Goal: Task Accomplishment & Management: Manage account settings

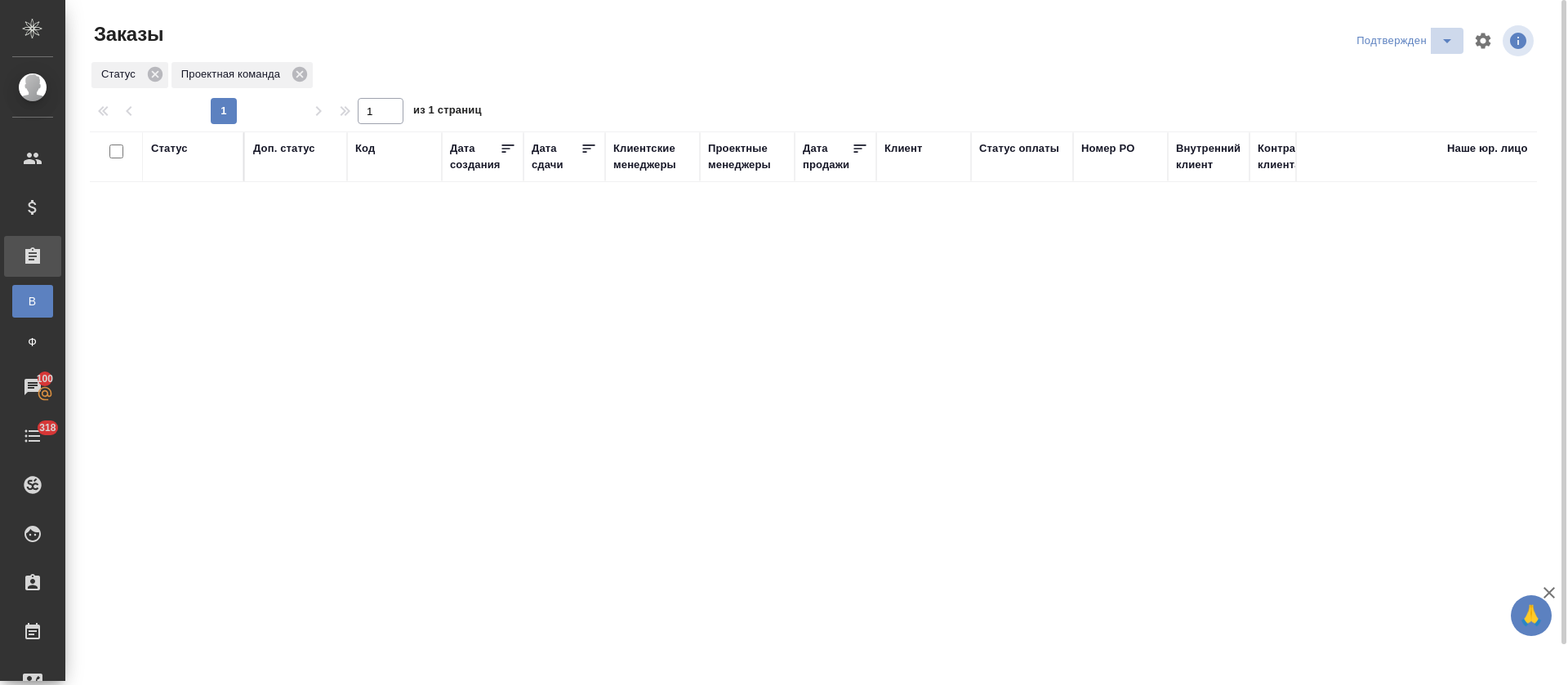
click at [1440, 47] on icon "split button" at bounding box center [1447, 41] width 19 height 19
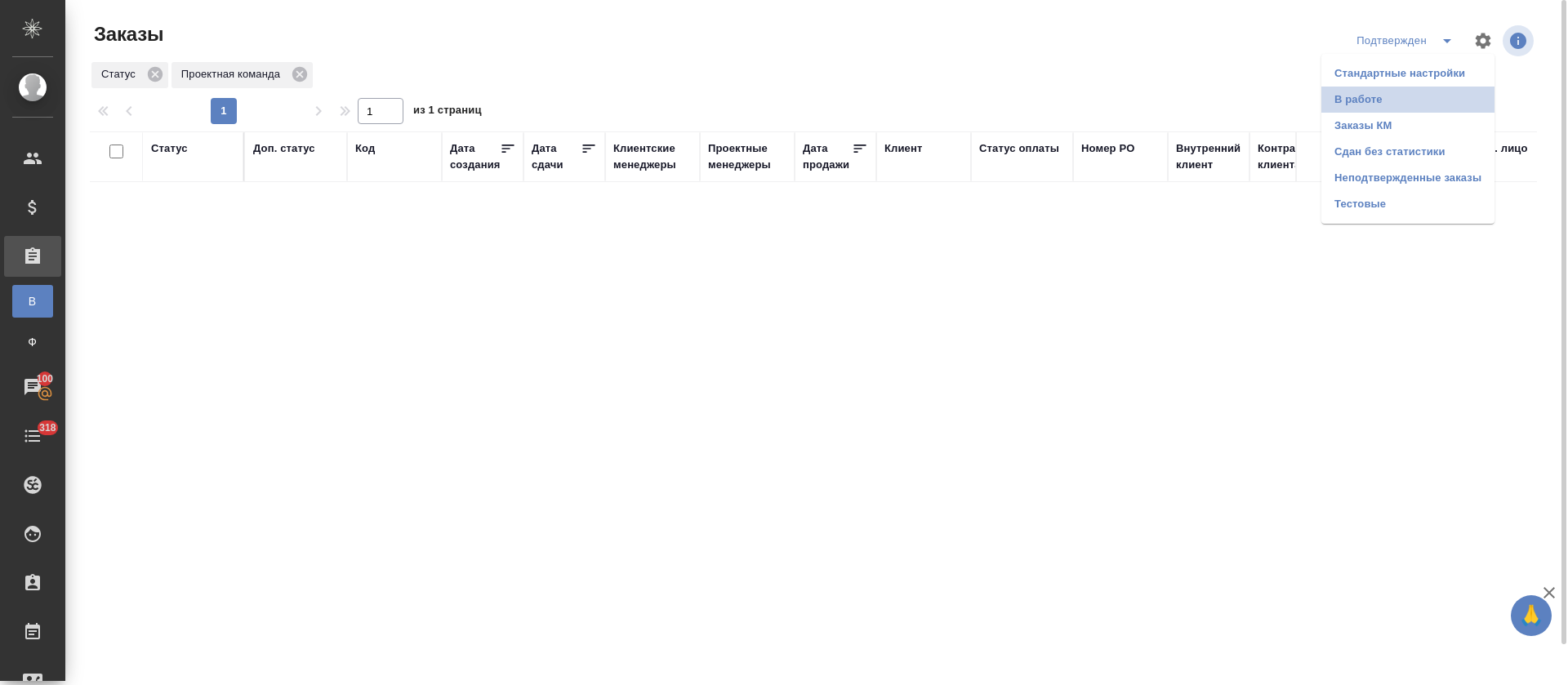
click at [1418, 99] on li "В работе" at bounding box center [1408, 99] width 173 height 26
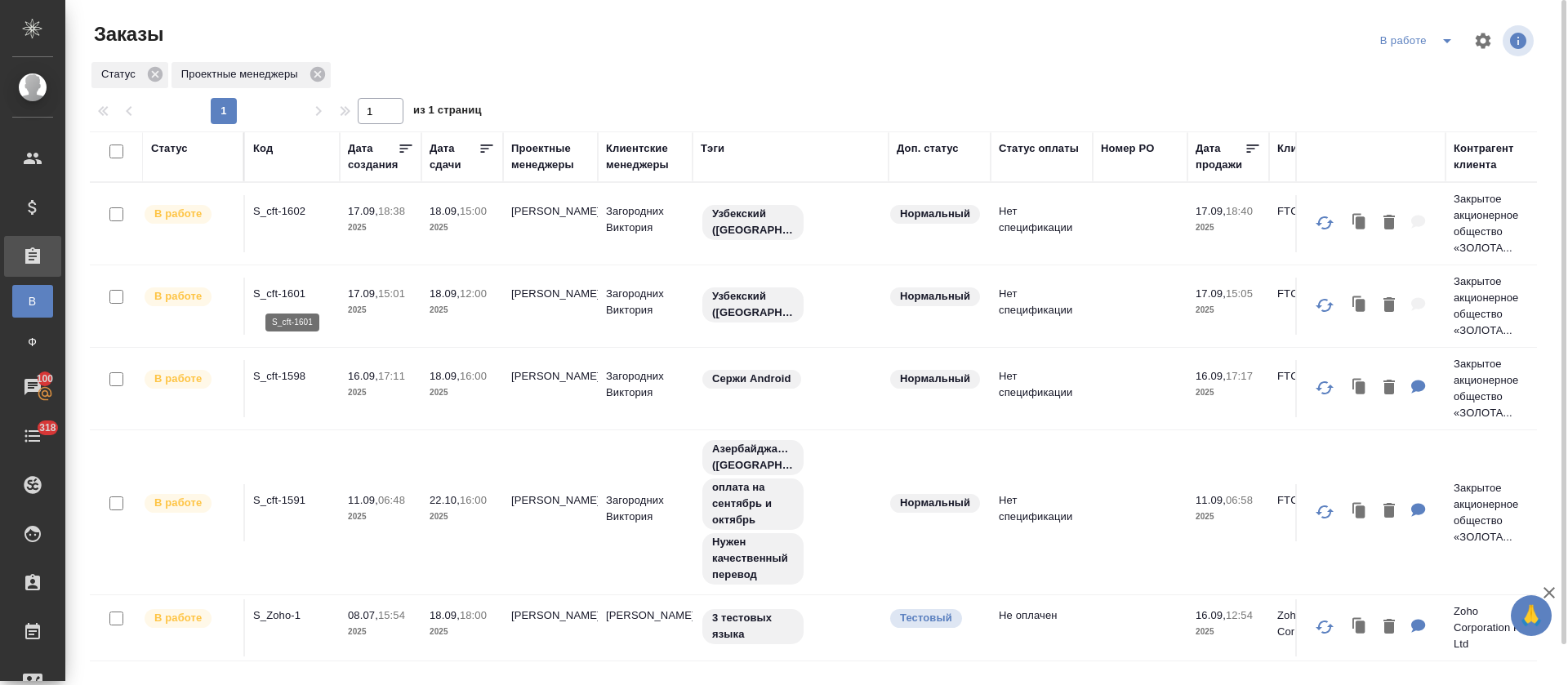
click at [290, 293] on p "S_cft-1601" at bounding box center [292, 293] width 79 height 16
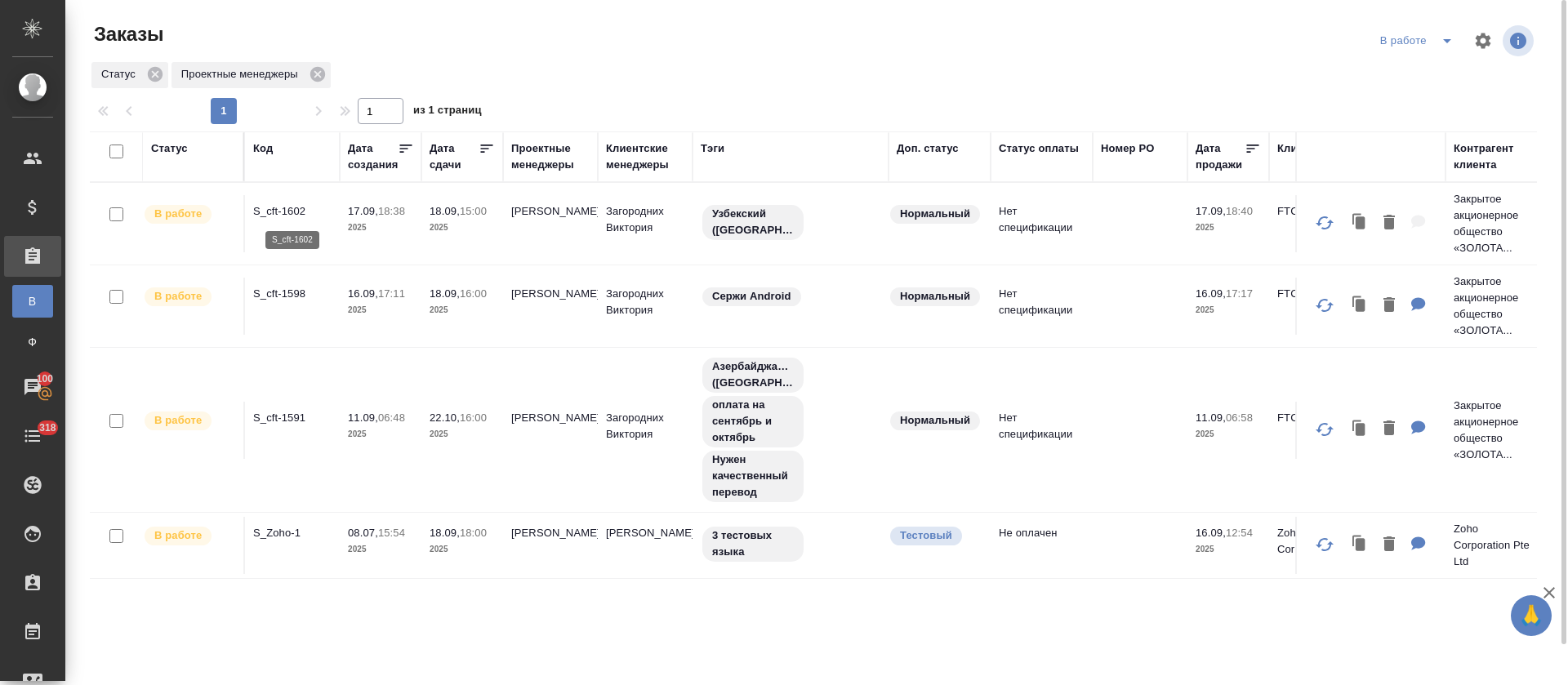
click at [293, 208] on p "S_cft-1602" at bounding box center [292, 211] width 79 height 16
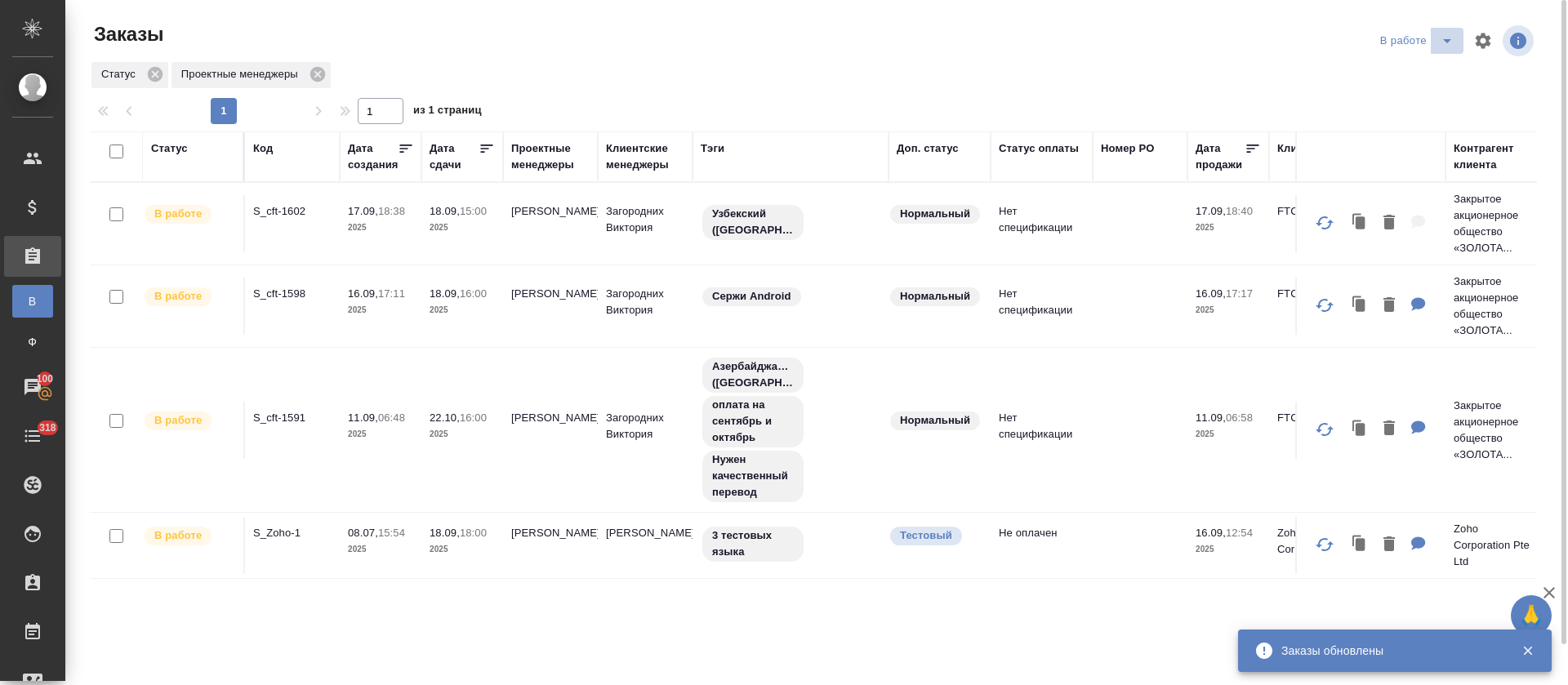
click at [1451, 41] on icon "split button" at bounding box center [1447, 41] width 19 height 19
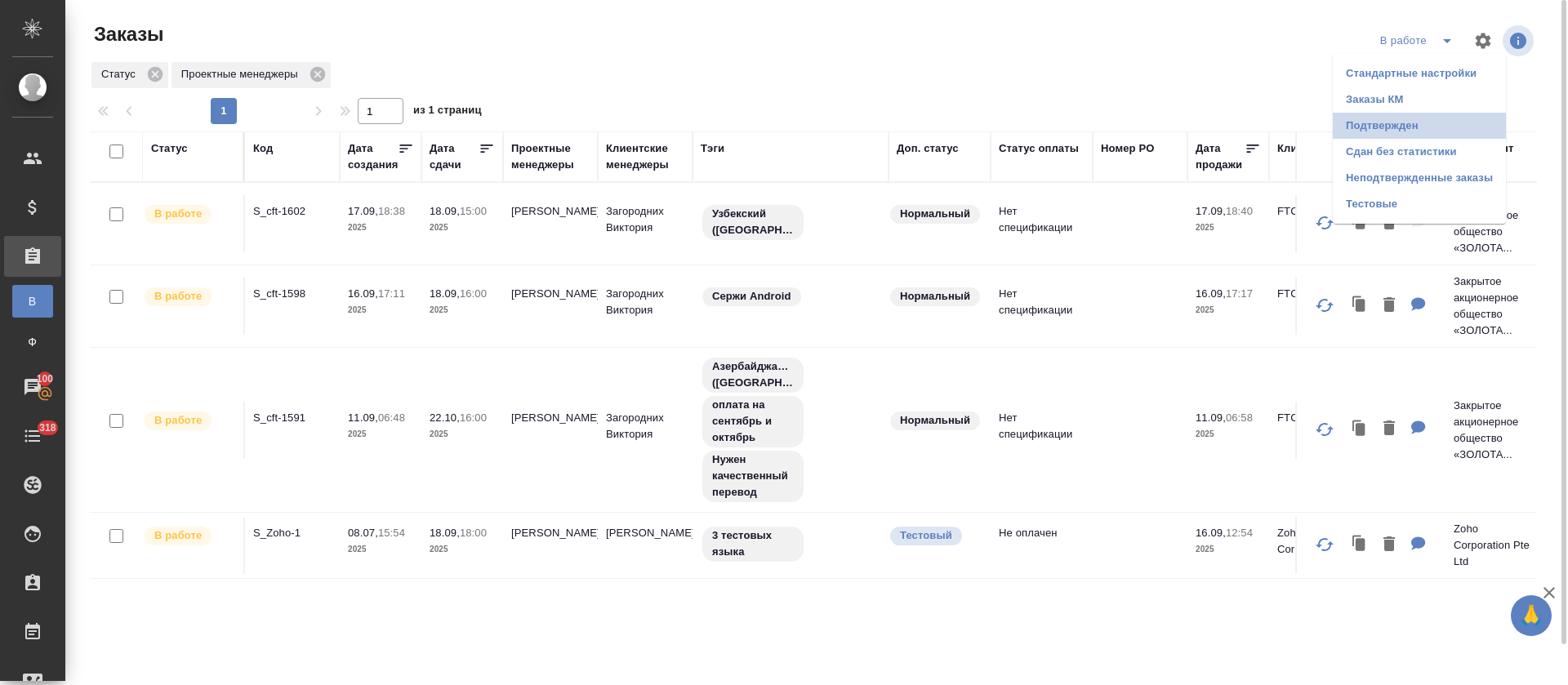
click at [1422, 126] on li "Подтвержден" at bounding box center [1419, 125] width 173 height 26
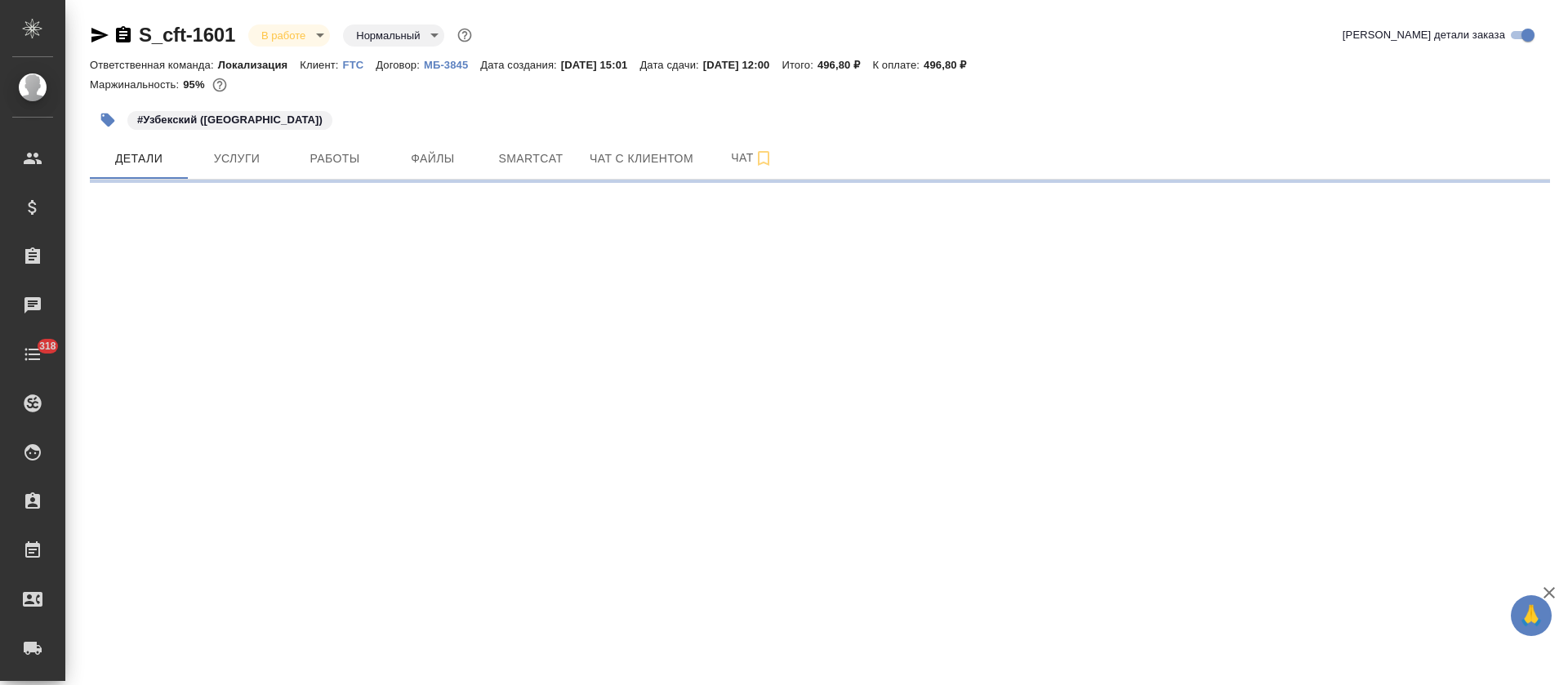
select select "RU"
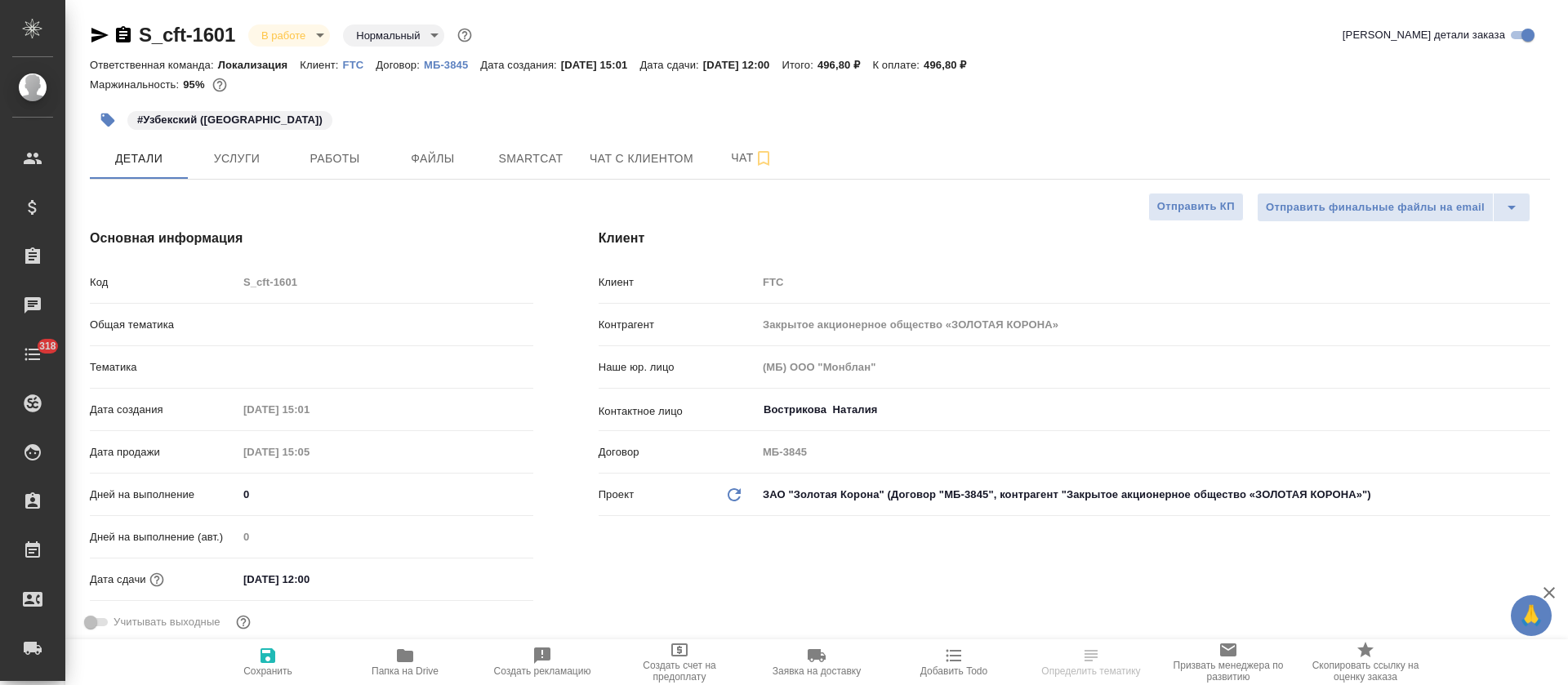
type textarea "x"
click at [507, 170] on button "Smartcat" at bounding box center [531, 158] width 98 height 41
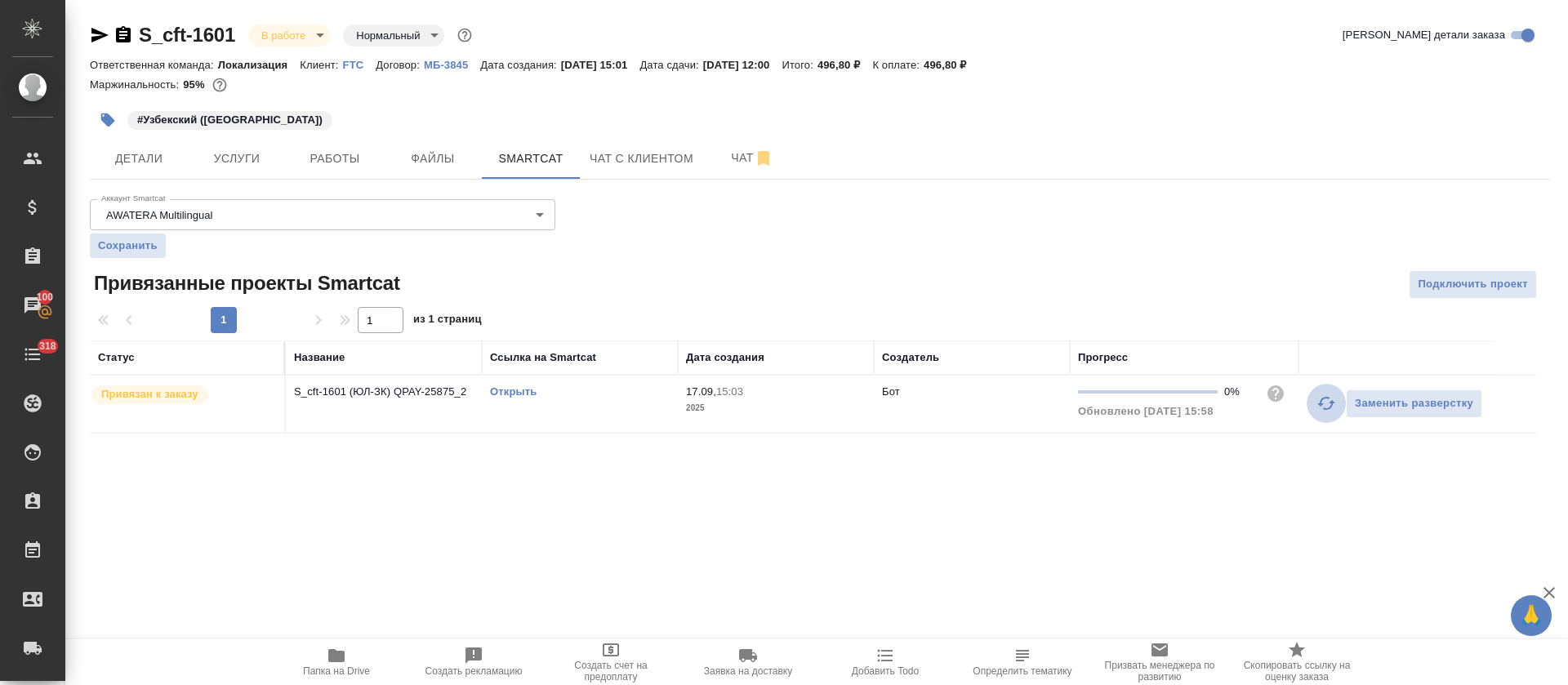
click at [1318, 417] on button "button" at bounding box center [1326, 403] width 39 height 39
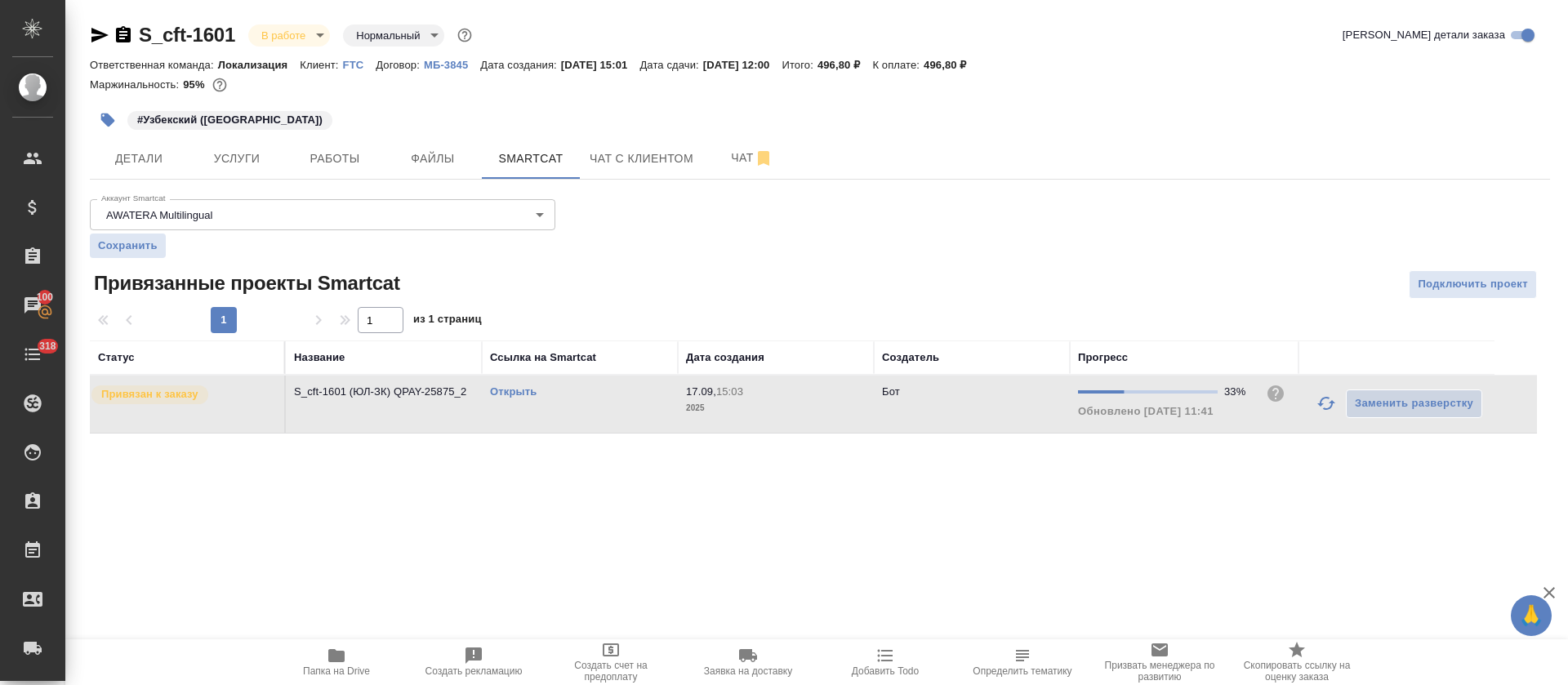
click at [503, 386] on link "Открыть" at bounding box center [513, 392] width 47 height 12
click at [335, 159] on span "Работы" at bounding box center [334, 159] width 79 height 20
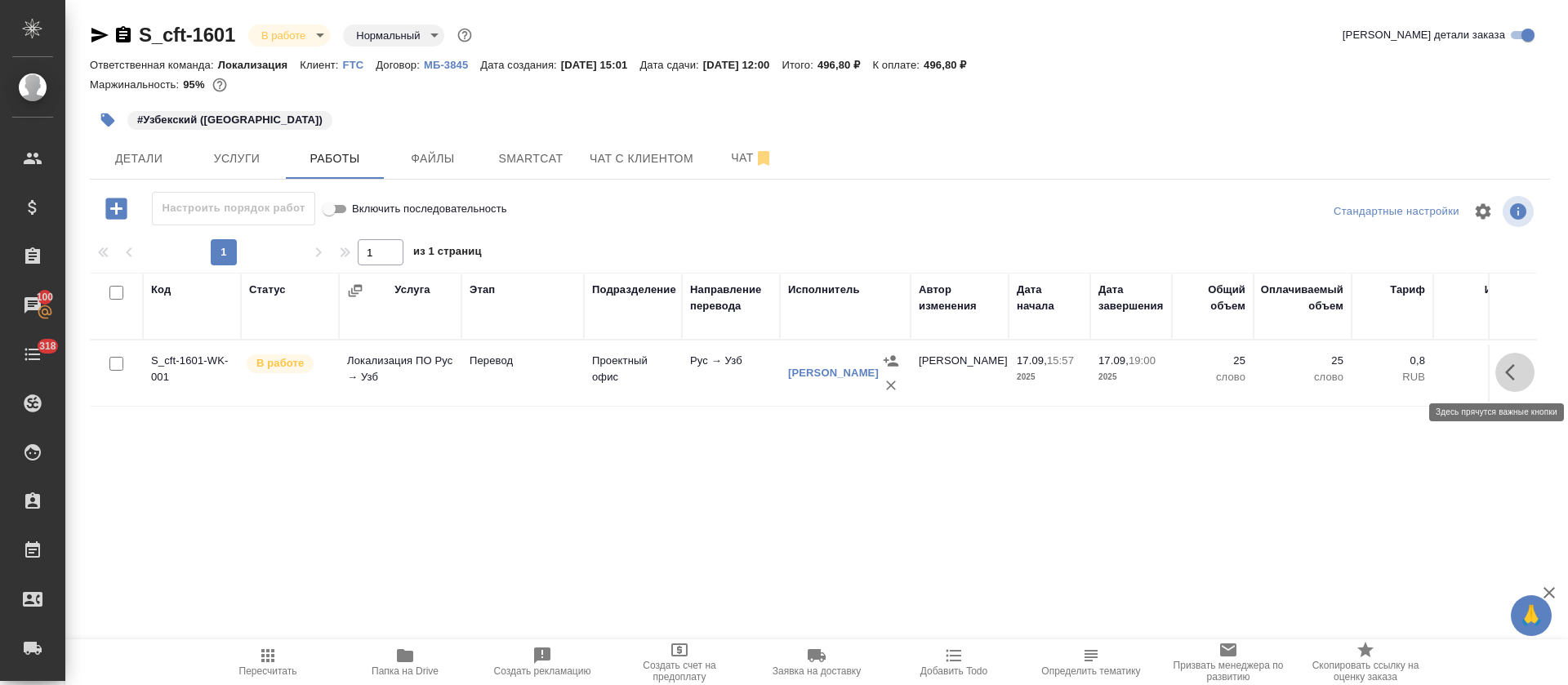
click at [1511, 379] on icon "button" at bounding box center [1515, 372] width 19 height 19
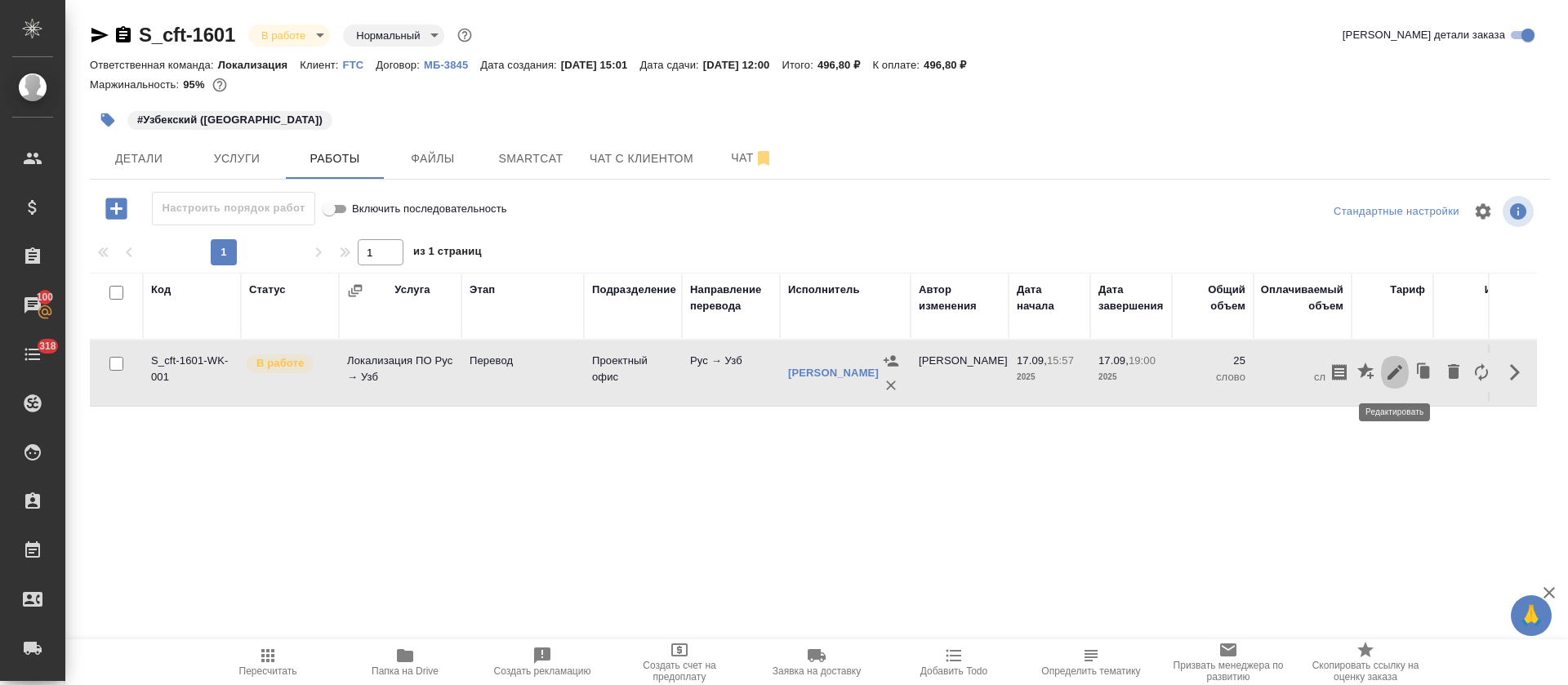
click at [1395, 376] on icon "button" at bounding box center [1395, 372] width 19 height 19
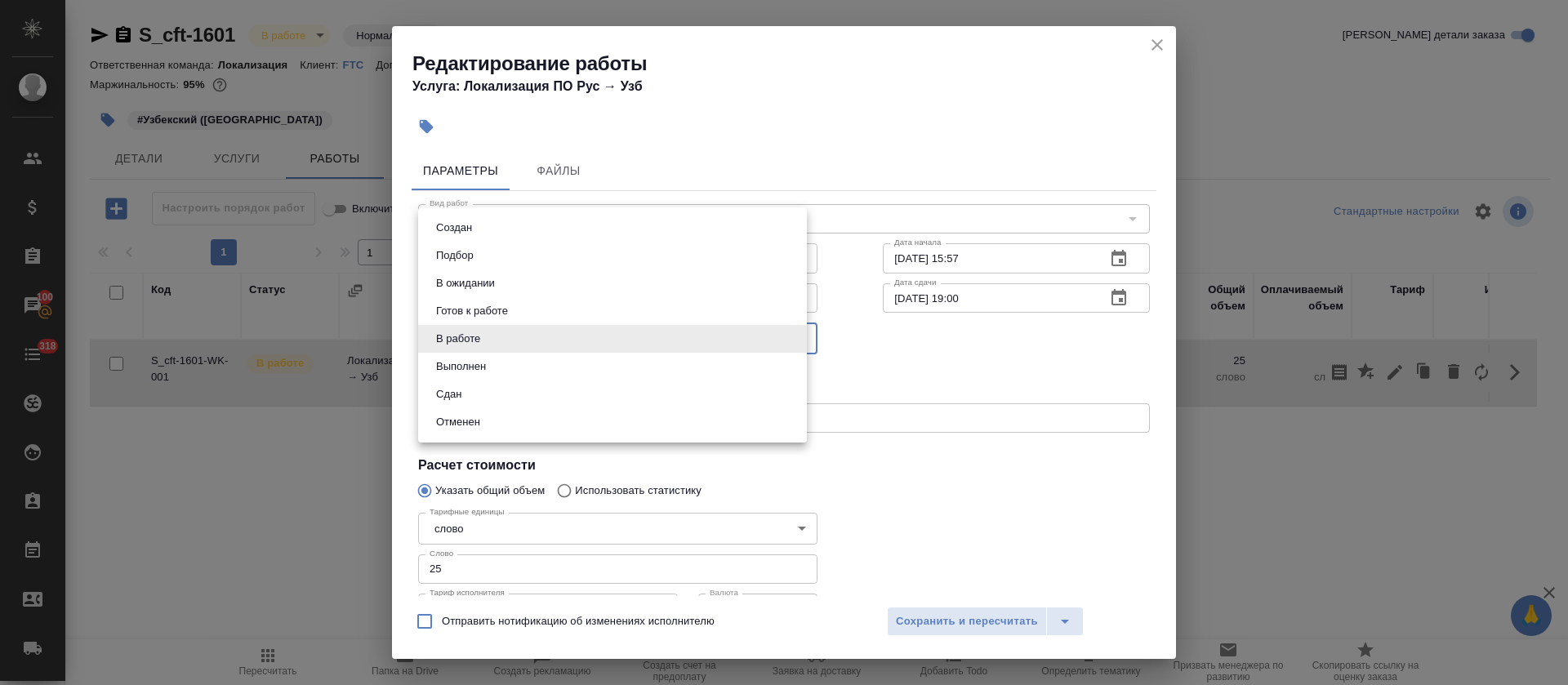
click at [654, 337] on body "🙏 .cls-1 fill:#fff; AWATERA Tretyakova Olga Клиенты Спецификации Заказы 100 Чат…" at bounding box center [784, 342] width 1568 height 685
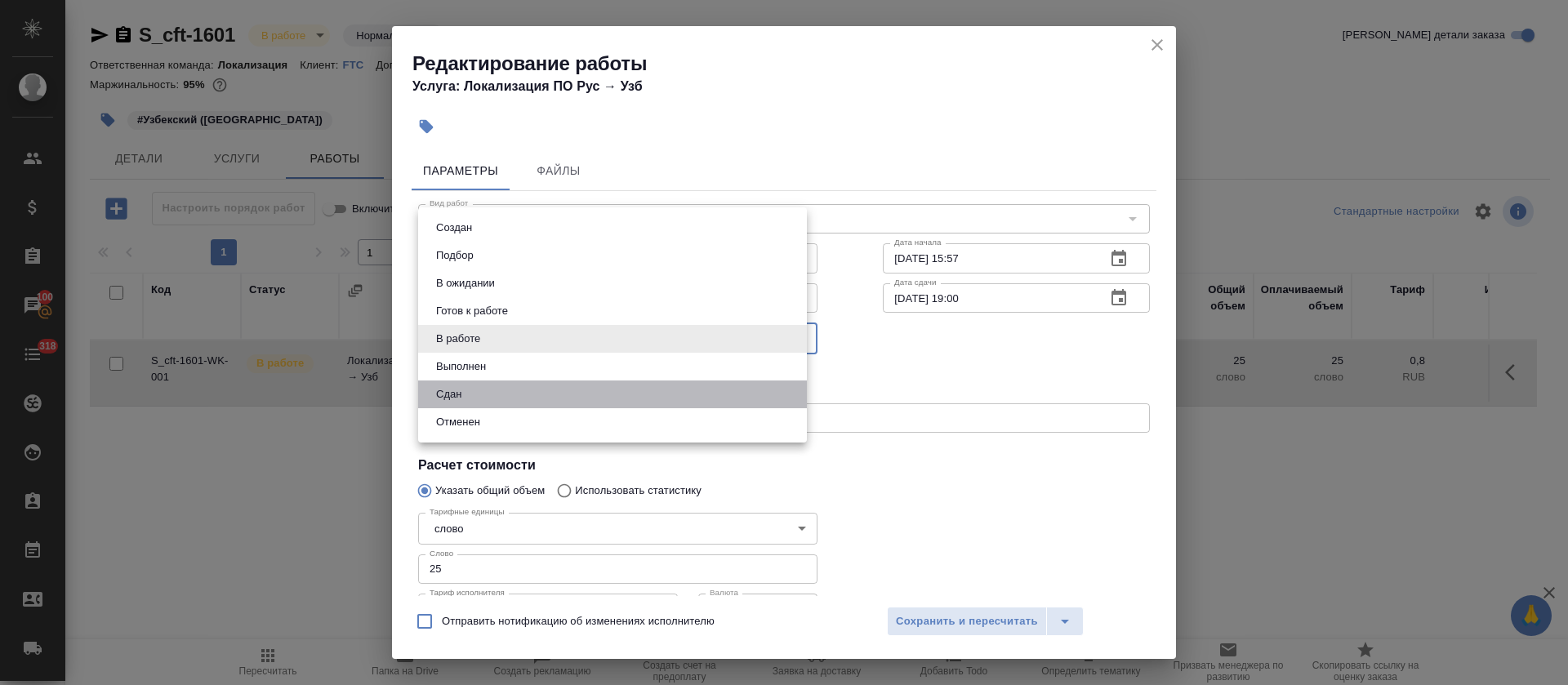
click at [662, 392] on li "Сдан" at bounding box center [612, 394] width 388 height 28
type input "closed"
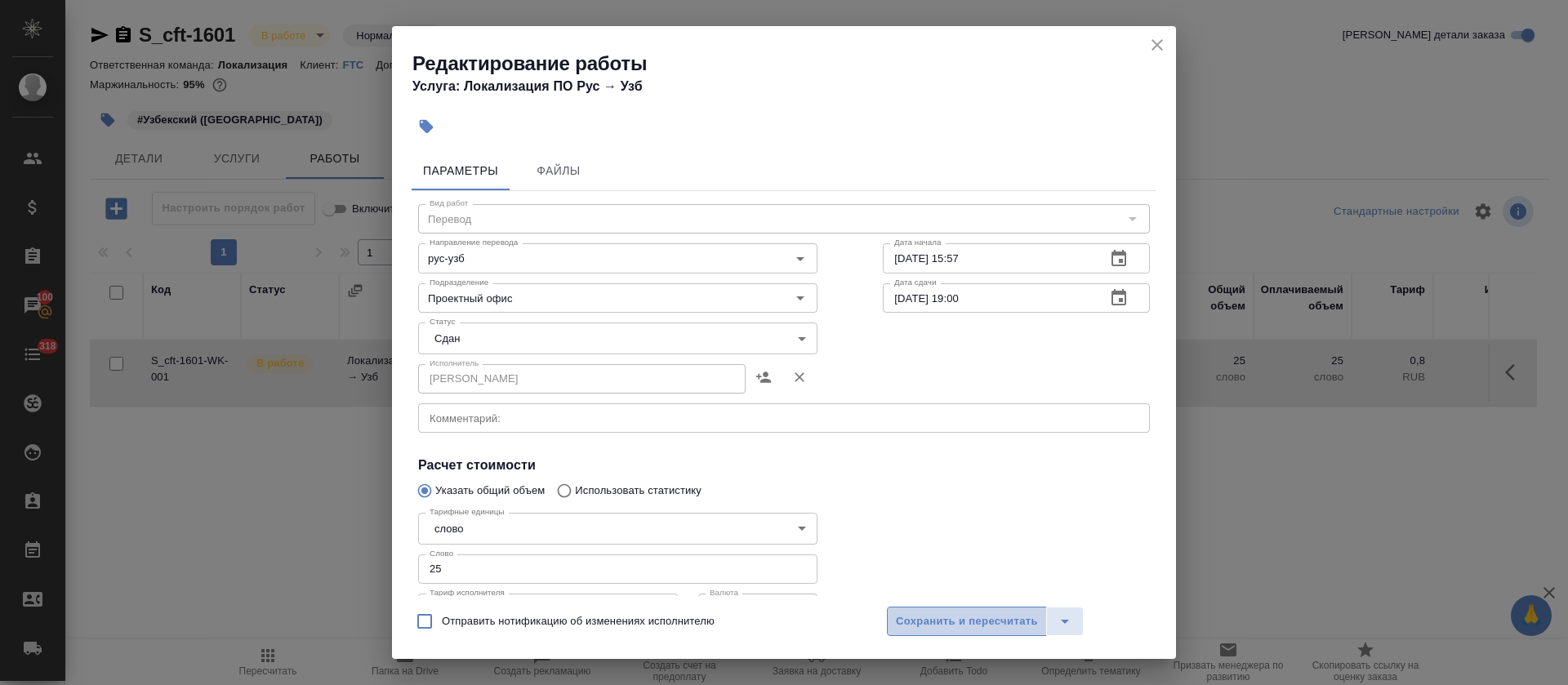
click at [926, 623] on span "Сохранить и пересчитать" at bounding box center [967, 622] width 142 height 19
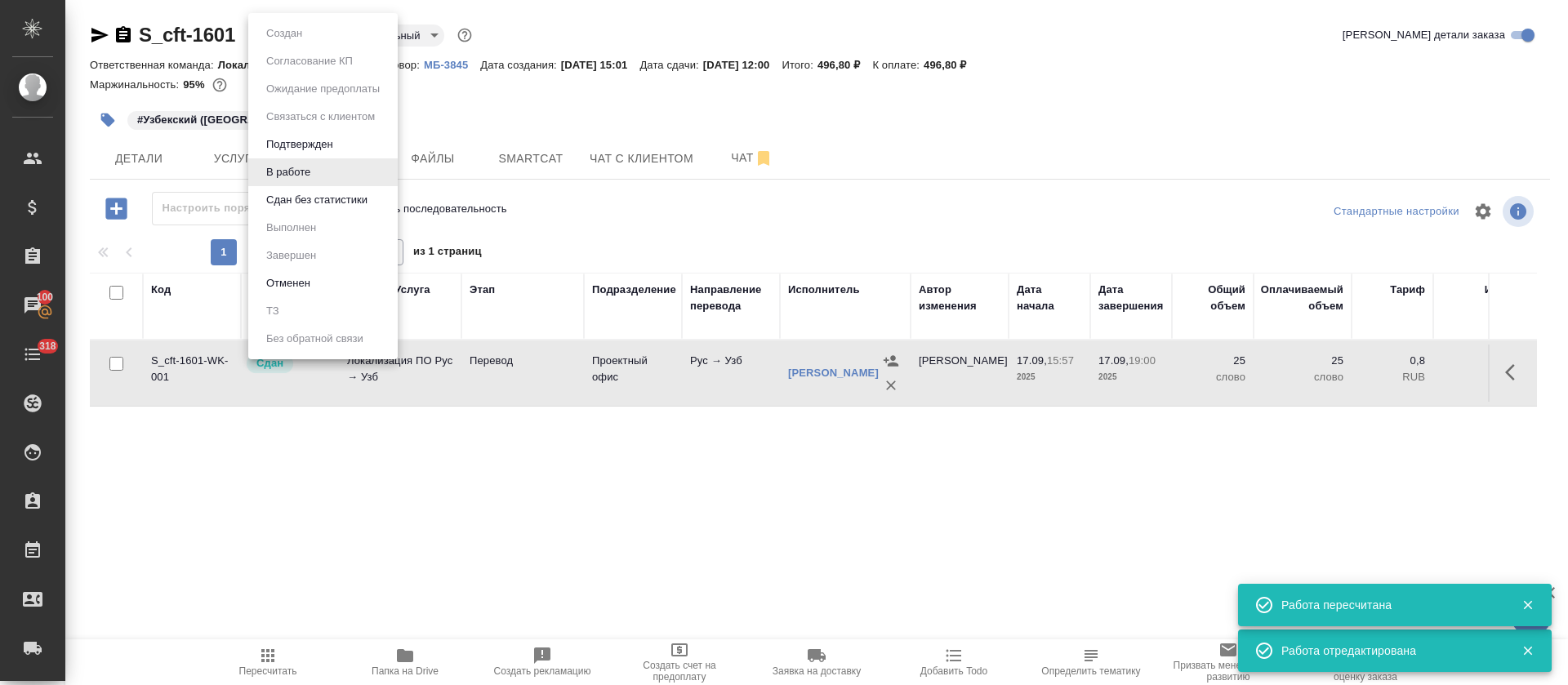
click at [318, 36] on body "🙏 .cls-1 fill:#fff; AWATERA Tretyakova Olga Клиенты Спецификации Заказы 100 Чат…" at bounding box center [784, 342] width 1568 height 685
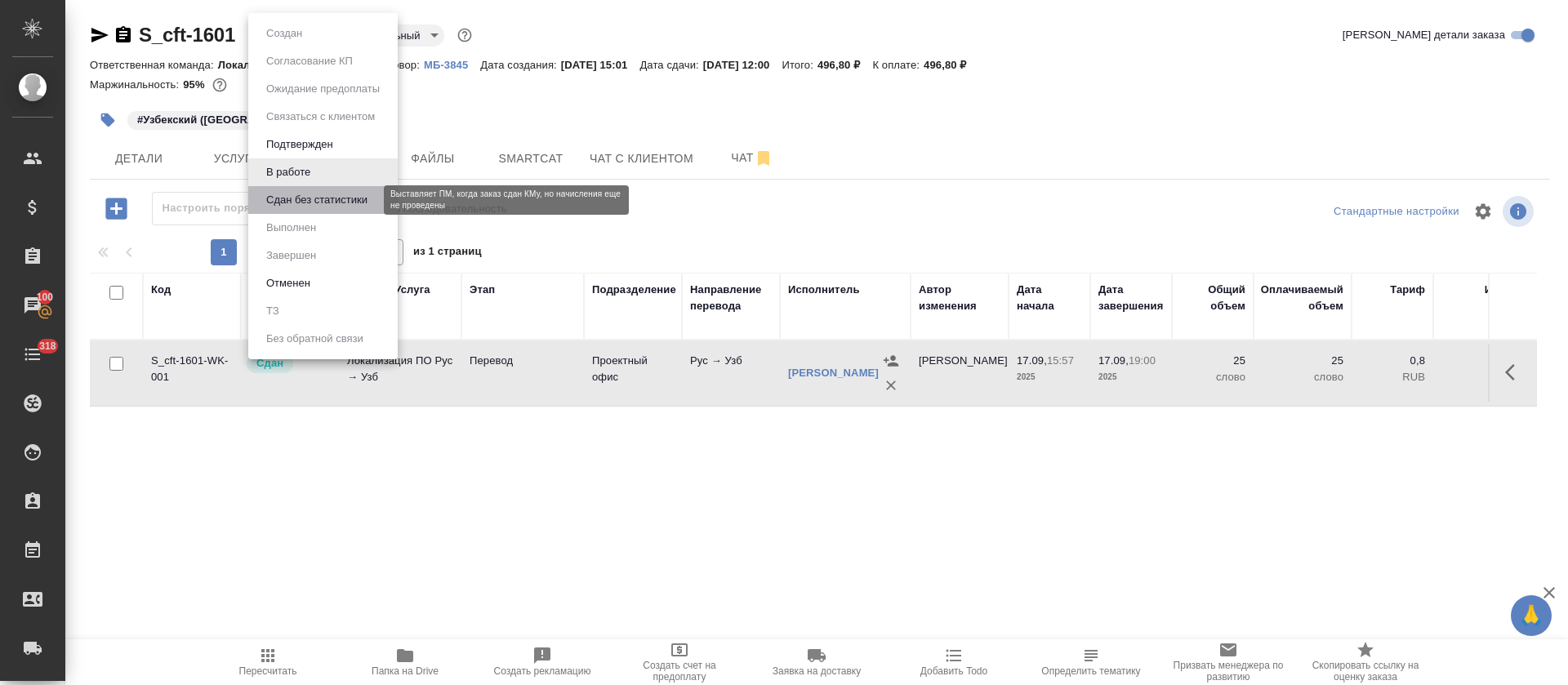
click at [333, 192] on button "Сдан без статистики" at bounding box center [316, 200] width 111 height 18
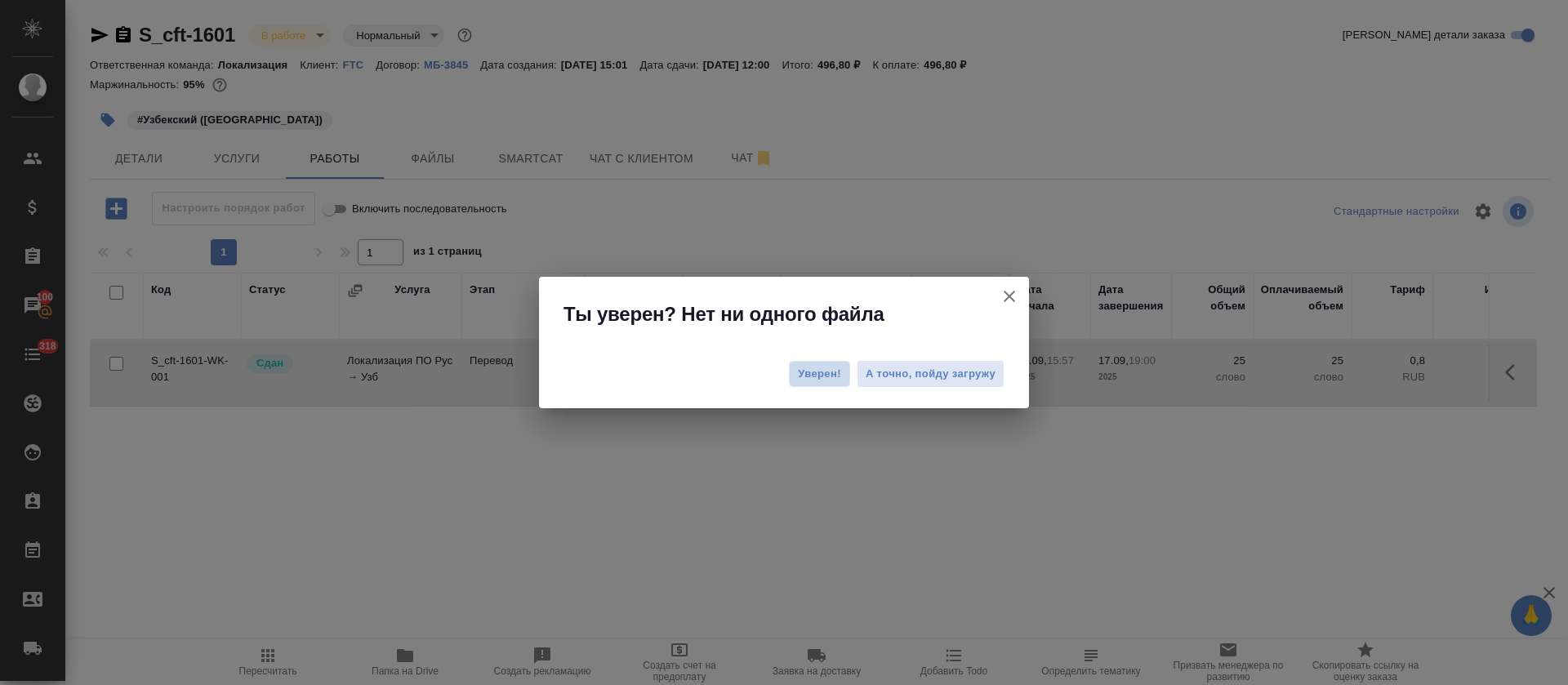
click at [801, 372] on span "Уверен!" at bounding box center [819, 373] width 43 height 16
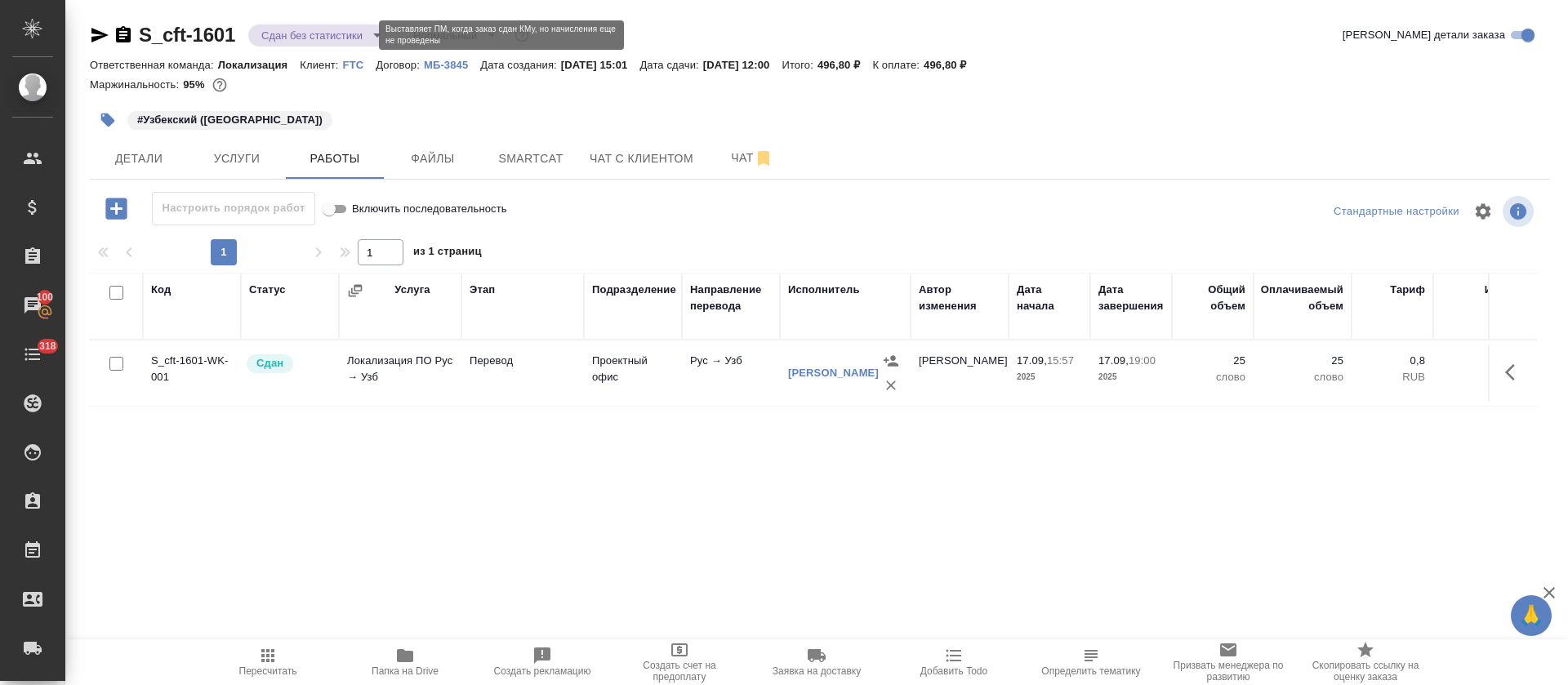
click at [358, 29] on body "🙏 .cls-1 fill:#fff; AWATERA Tretyakova Olga Клиенты Спецификации Заказы 100 Чат…" at bounding box center [784, 342] width 1568 height 685
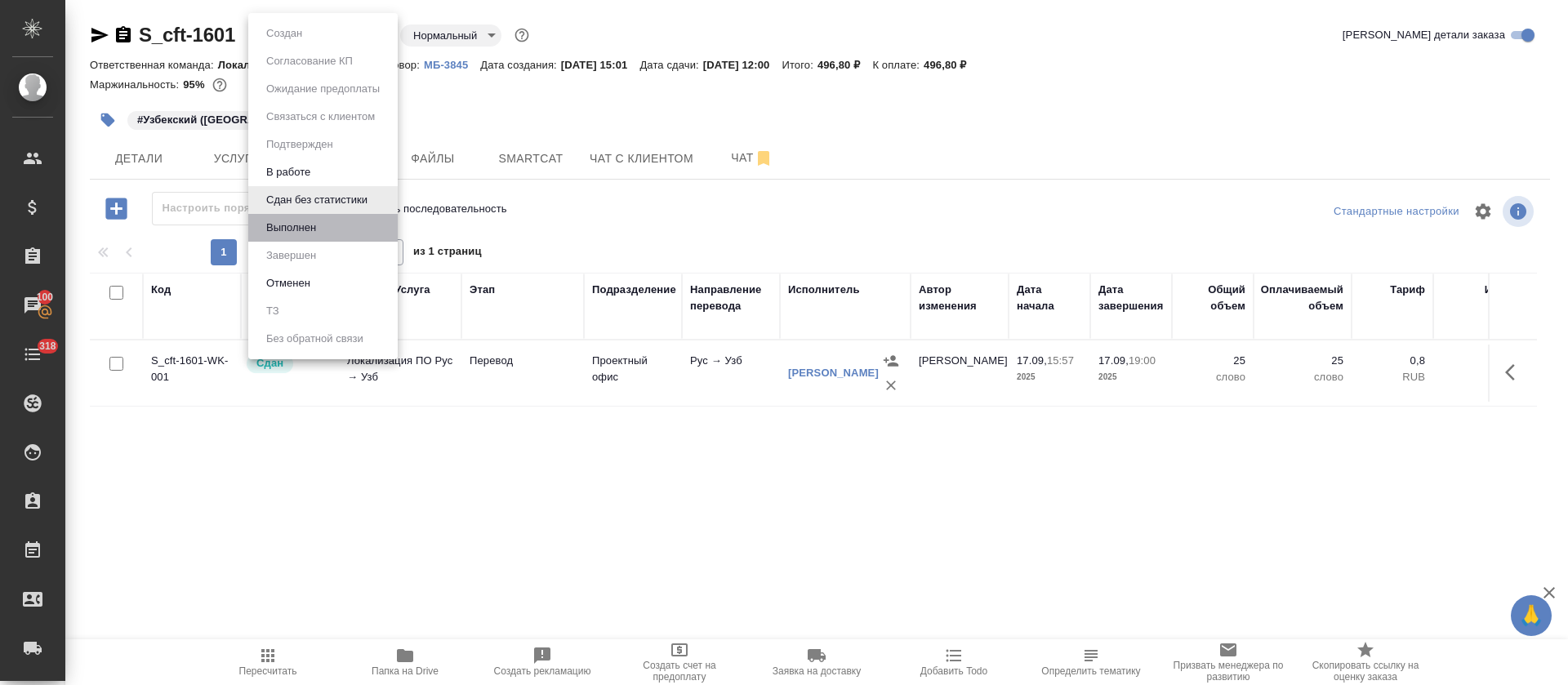
click at [346, 233] on li "Выполнен" at bounding box center [322, 227] width 150 height 28
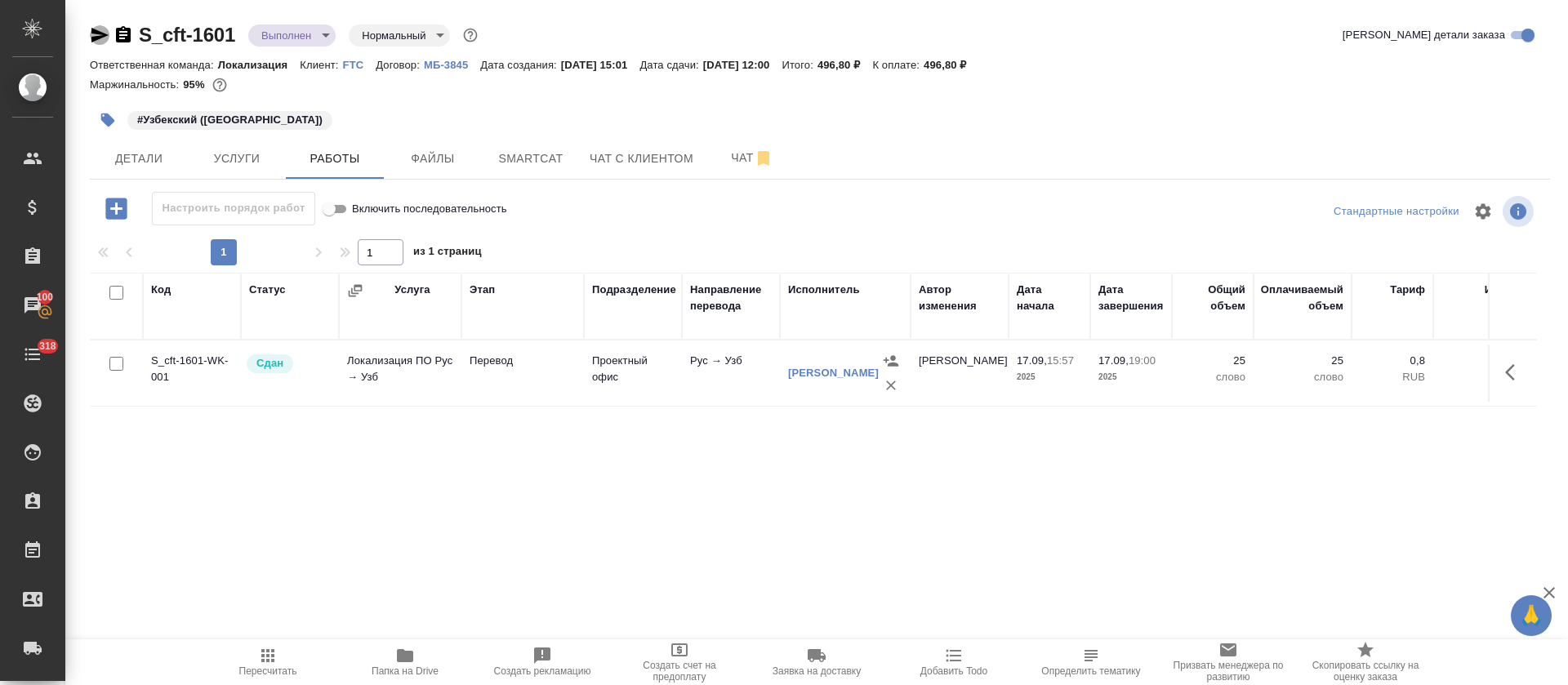
click at [101, 36] on icon "button" at bounding box center [100, 35] width 17 height 14
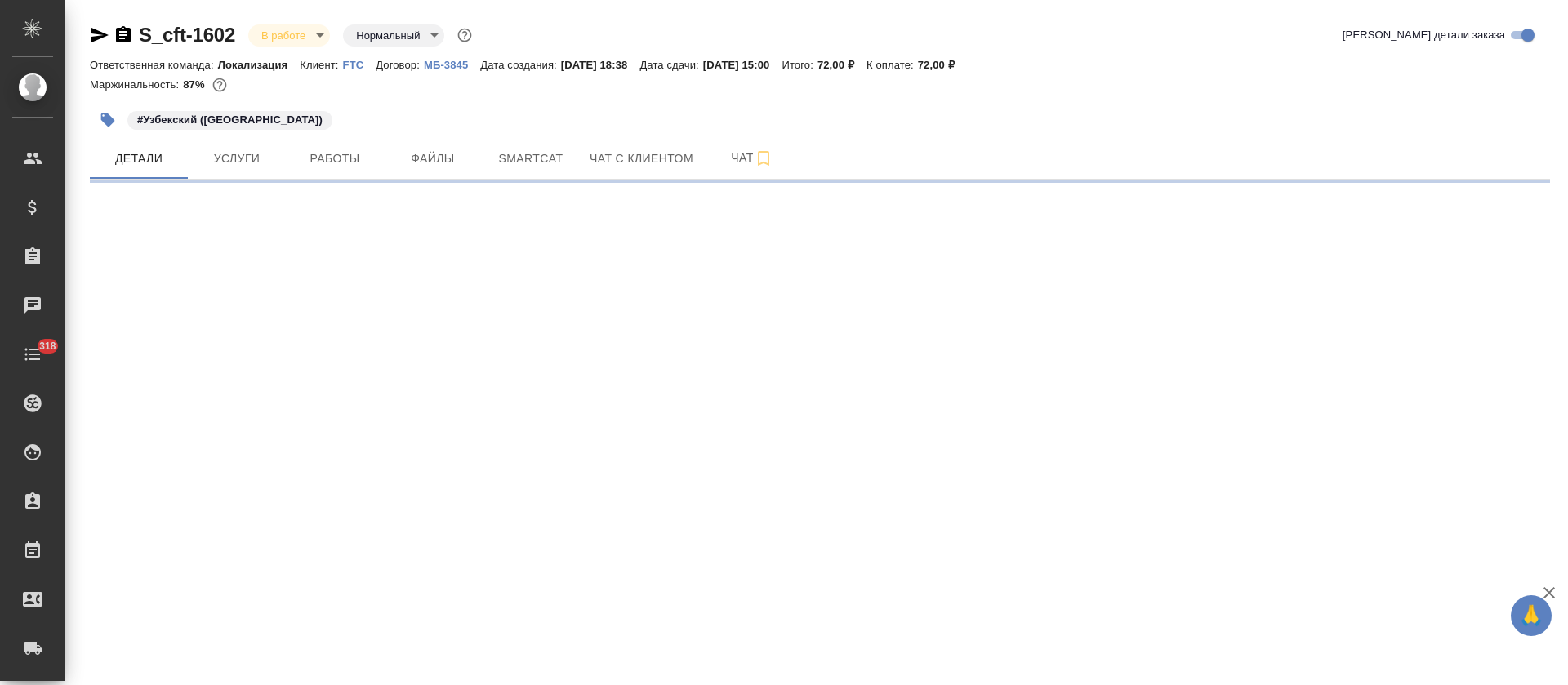
select select "RU"
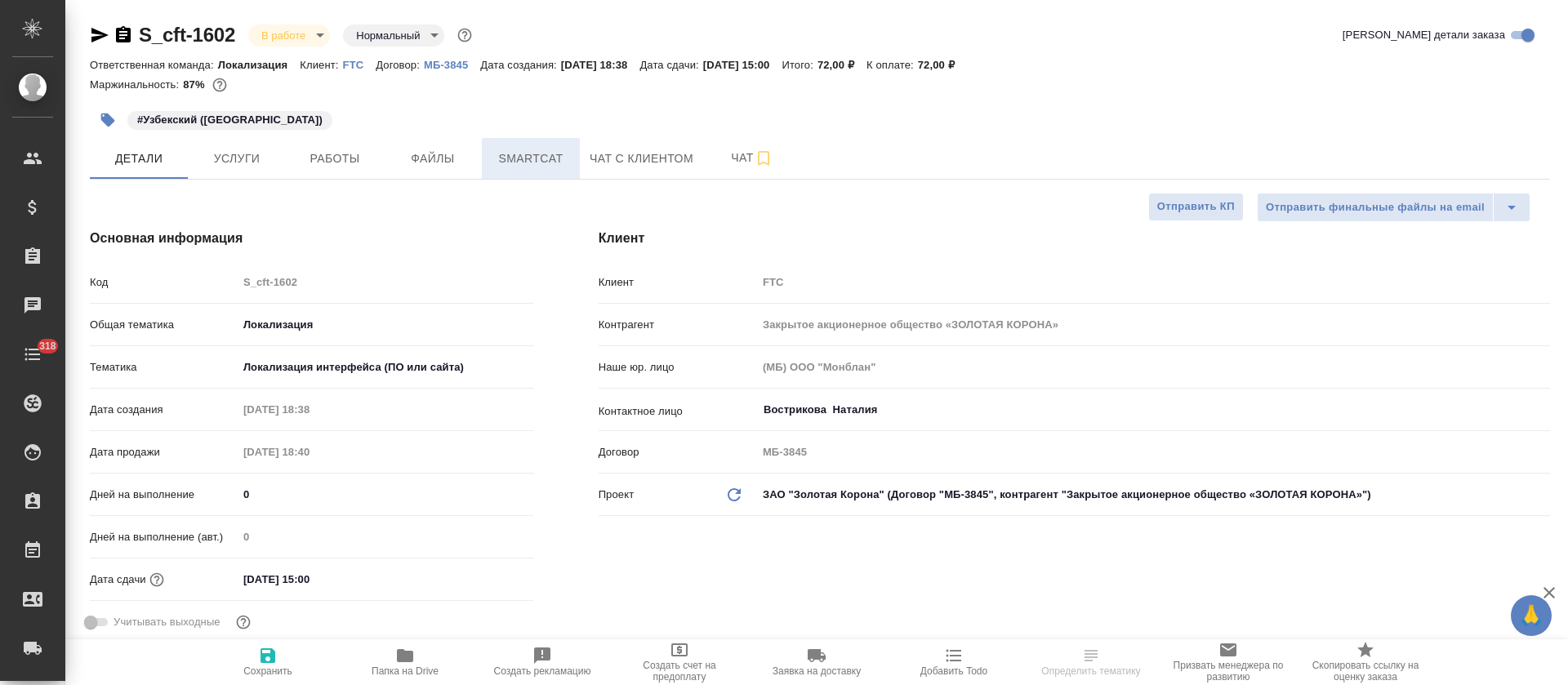
type textarea "x"
click at [563, 162] on span "Smartcat" at bounding box center [531, 159] width 79 height 20
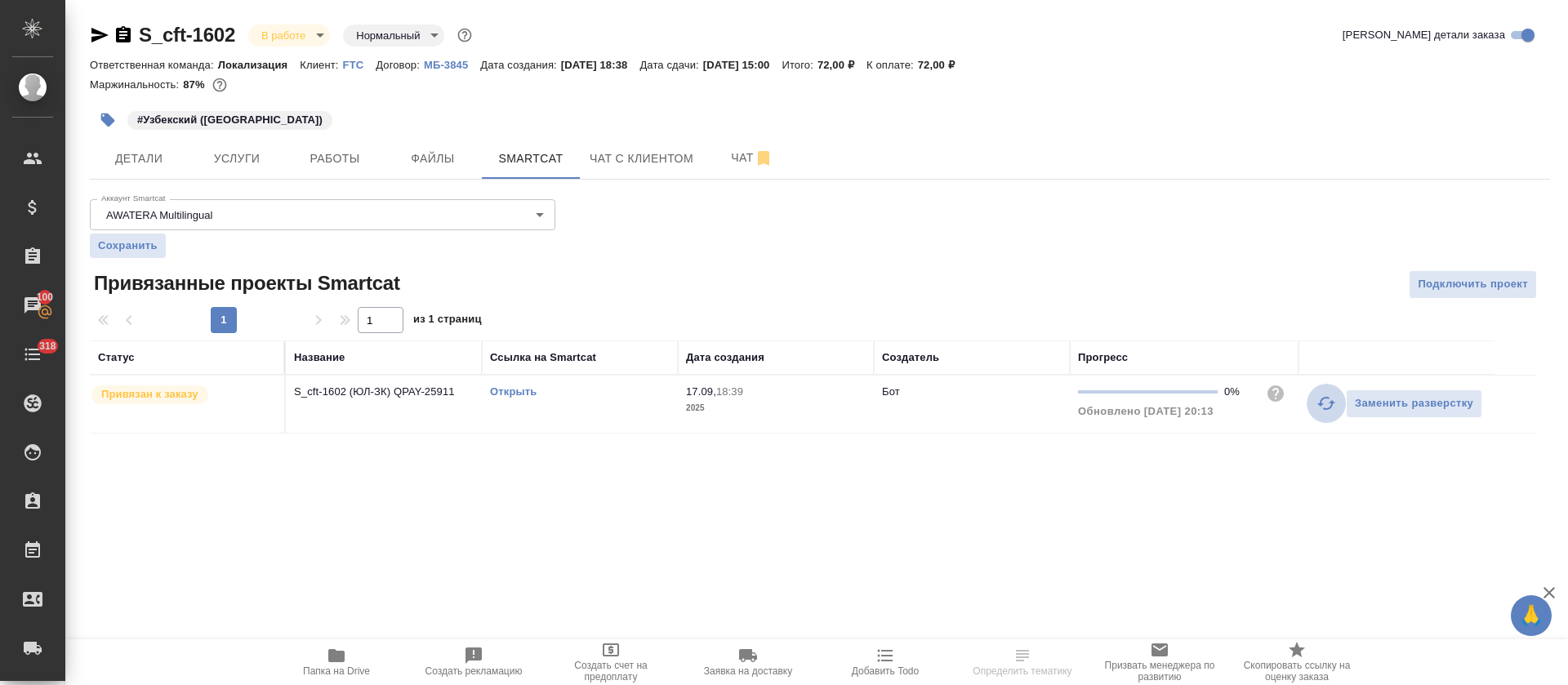
click at [1318, 406] on icon "button" at bounding box center [1326, 403] width 19 height 19
